Goal: Find specific page/section: Find specific page/section

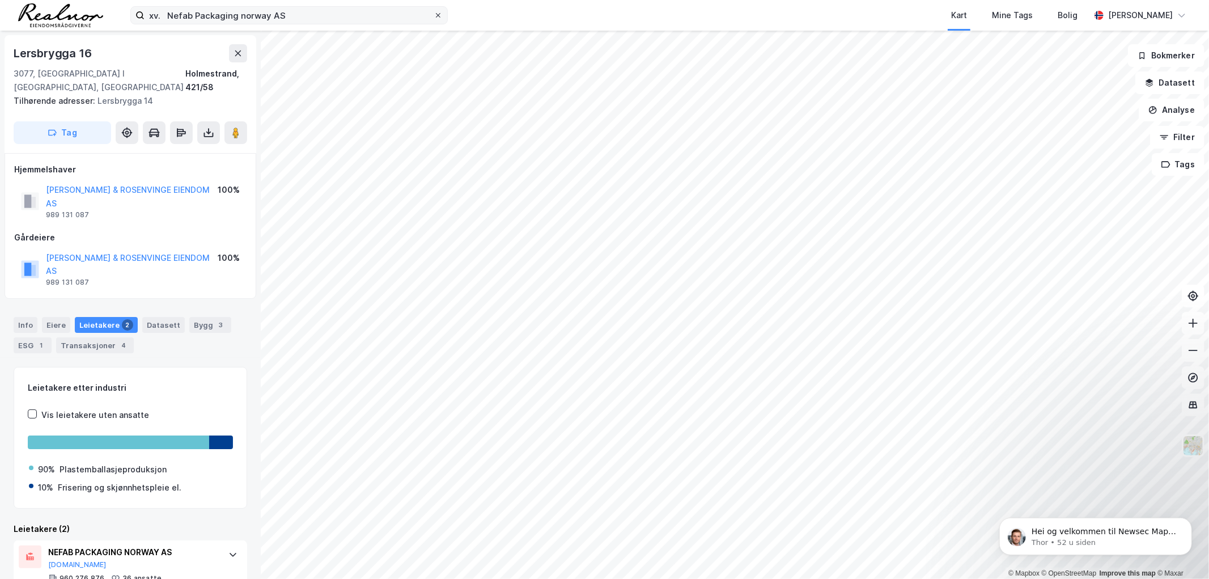
click at [435, 16] on icon at bounding box center [438, 15] width 7 height 7
click at [434, 16] on input "xv. Nefab Packaging norway AS" at bounding box center [289, 15] width 289 height 17
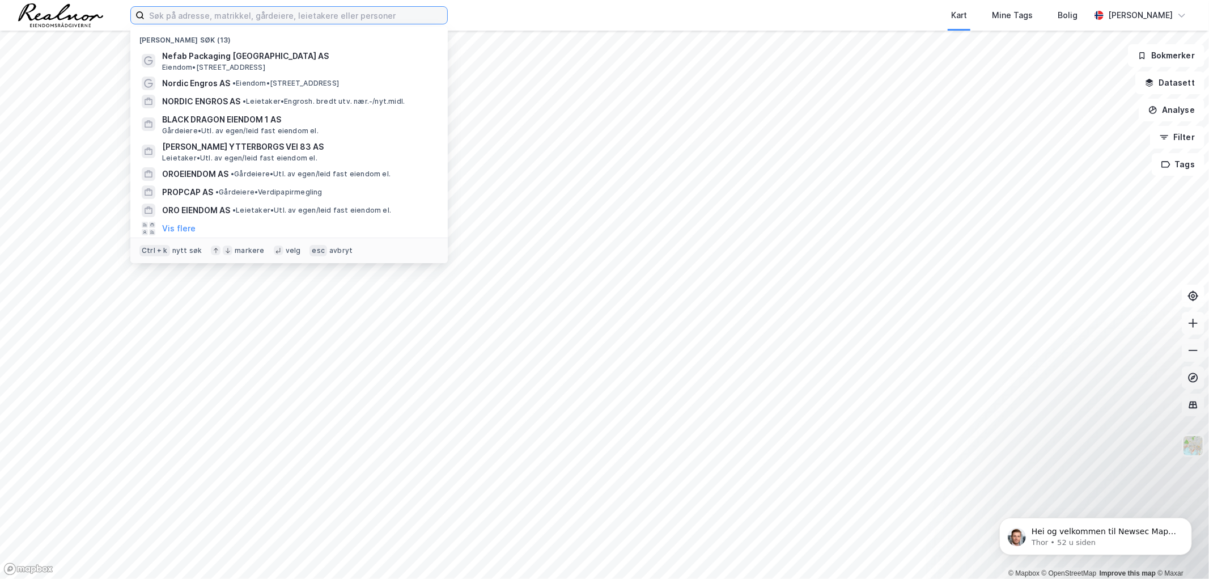
click at [287, 15] on input at bounding box center [296, 15] width 303 height 17
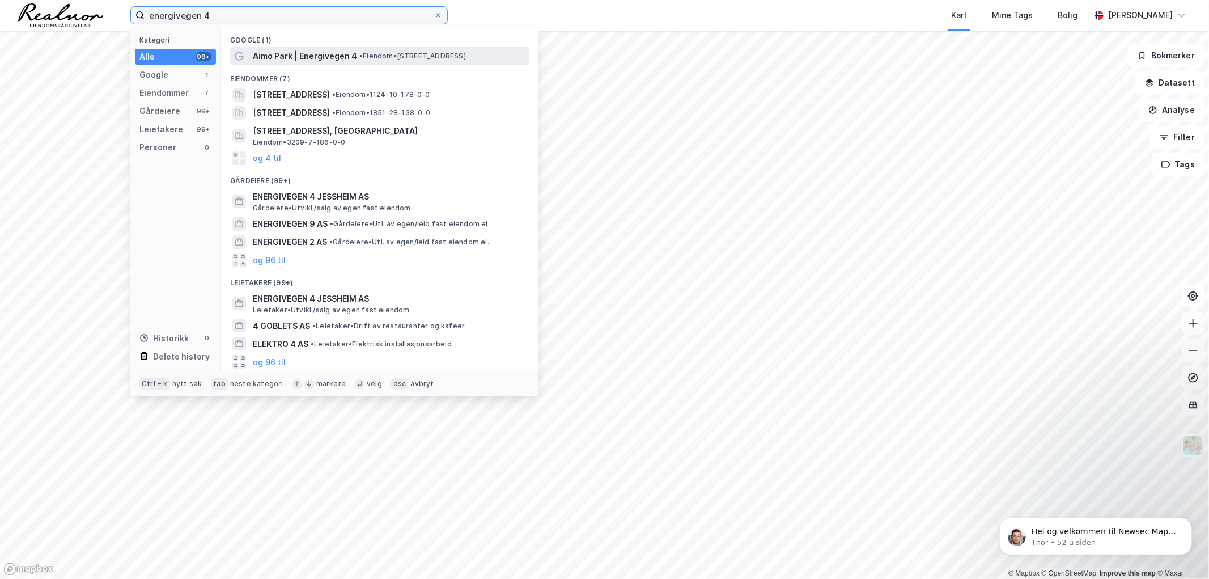
type input "energivegen 4"
click at [360, 57] on span "•" at bounding box center [360, 56] width 3 height 9
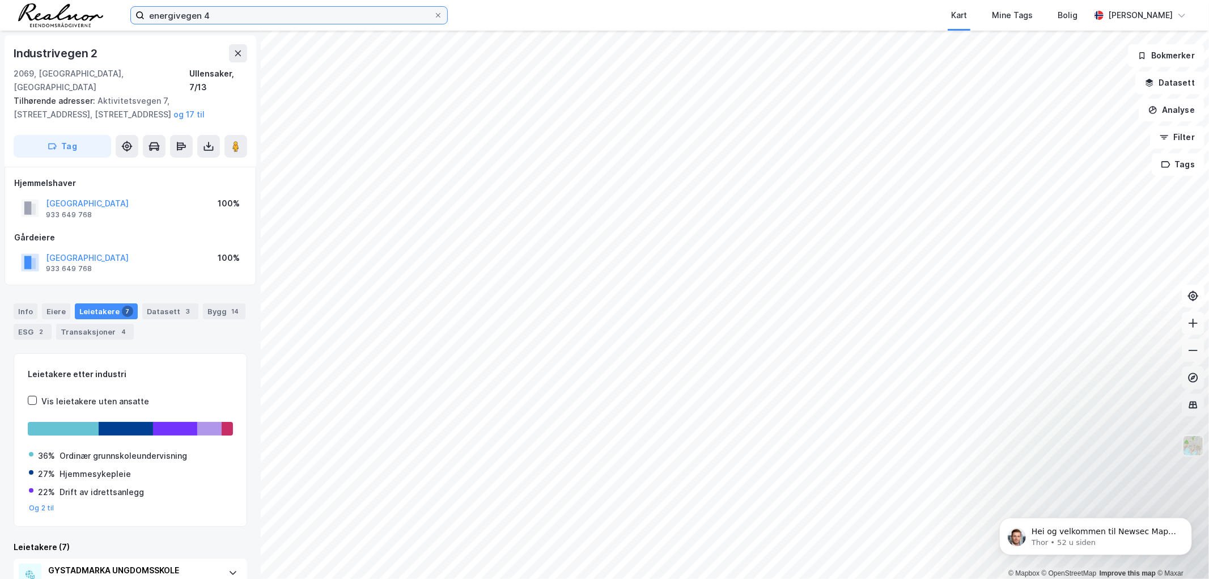
click at [242, 16] on input "energivegen 4" at bounding box center [289, 15] width 289 height 17
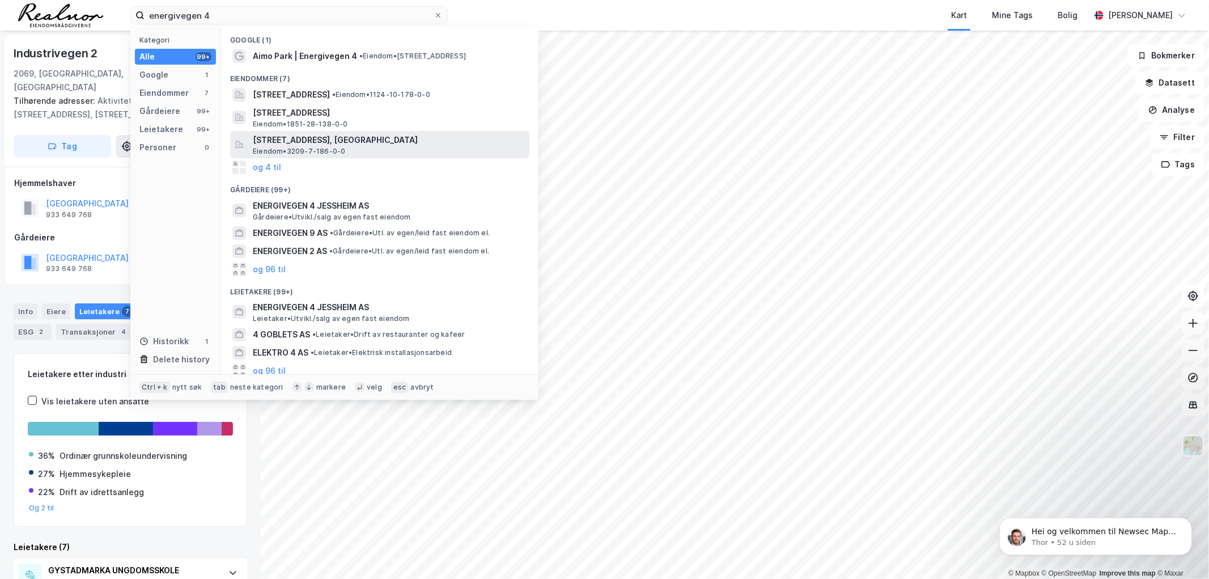
click at [317, 141] on span "[STREET_ADDRESS], [GEOGRAPHIC_DATA]" at bounding box center [389, 140] width 272 height 14
